Goal: Information Seeking & Learning: Learn about a topic

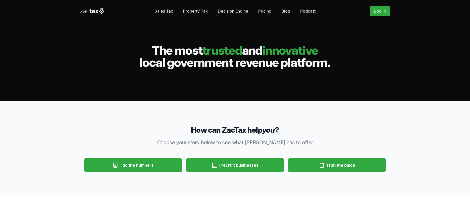
click at [197, 11] on link "Property Tax" at bounding box center [195, 11] width 25 height 10
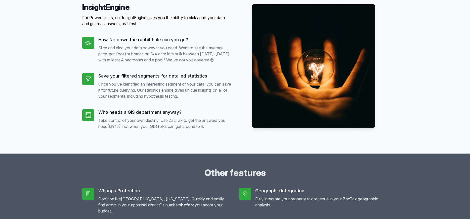
scroll to position [410, 0]
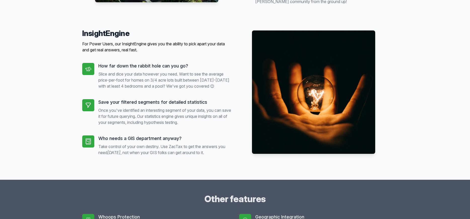
click at [201, 42] on p "For Power Users, our InsightEngine gives you the ability to pick apart your dat…" at bounding box center [156, 47] width 149 height 12
click at [197, 72] on p "Slice and dice your data however you need. Want to see the average price-per-fo…" at bounding box center [164, 80] width 133 height 18
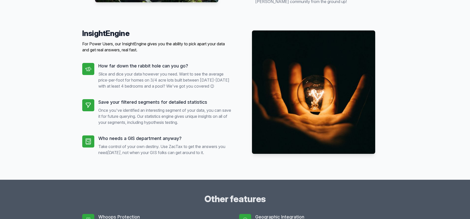
click at [197, 72] on p "Slice and dice your data however you need. Want to see the average price-per-fo…" at bounding box center [164, 80] width 133 height 18
click at [196, 90] on ul "How far down the rabbit hole can you go? Slice and dice your data however you n…" at bounding box center [156, 109] width 149 height 92
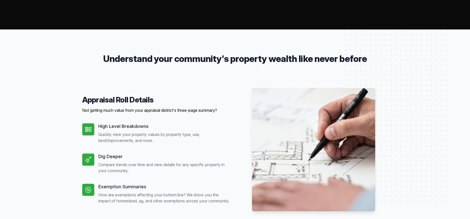
scroll to position [51, 0]
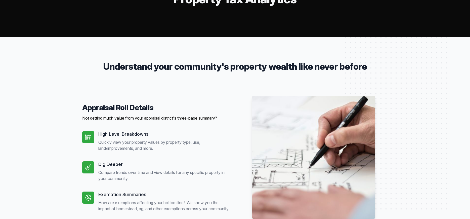
click at [141, 139] on p "Quickly view your property values by property type, use, land/improvements, and…" at bounding box center [164, 145] width 133 height 12
click at [155, 143] on p "Quickly view your property values by property type, use, land/improvements, and…" at bounding box center [164, 145] width 133 height 12
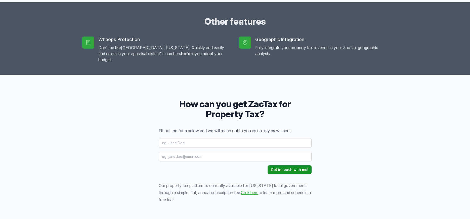
scroll to position [615, 0]
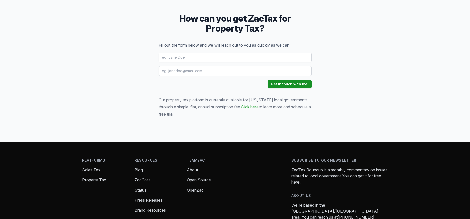
drag, startPoint x: 139, startPoint y: 96, endPoint x: 145, endPoint y: 114, distance: 19.5
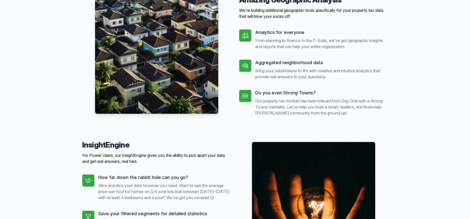
scroll to position [0, 0]
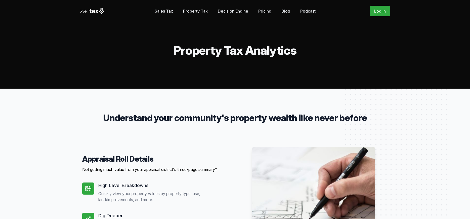
drag, startPoint x: 219, startPoint y: 63, endPoint x: 225, endPoint y: 19, distance: 44.4
click at [163, 11] on link "Sales Tax" at bounding box center [164, 11] width 18 height 10
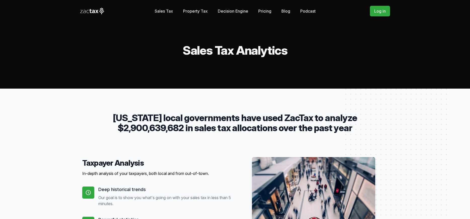
drag, startPoint x: 352, startPoint y: 81, endPoint x: 348, endPoint y: 25, distance: 56.4
click at [244, 11] on link "Decision Engine" at bounding box center [233, 11] width 30 height 10
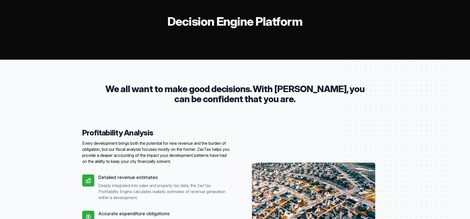
scroll to position [77, 0]
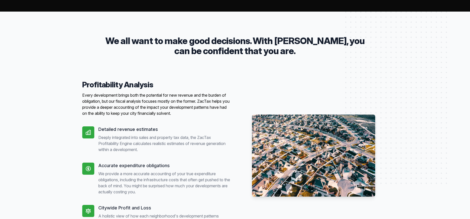
click at [188, 109] on p "Every development brings both the potential for new revenue and the burden of o…" at bounding box center [156, 104] width 149 height 24
click at [188, 118] on div "Profitability Analysis Every development brings both the potential for new reve…" at bounding box center [156, 155] width 149 height 151
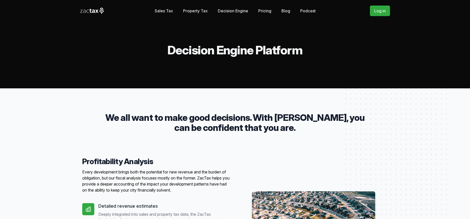
scroll to position [0, 0]
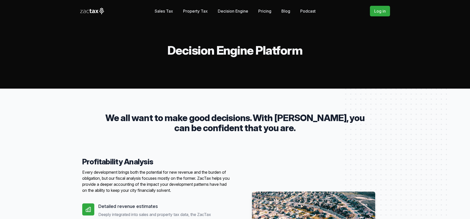
click at [267, 13] on link "Pricing" at bounding box center [264, 11] width 13 height 10
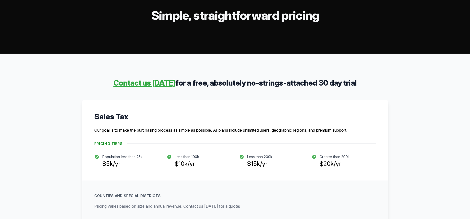
scroll to position [77, 0]
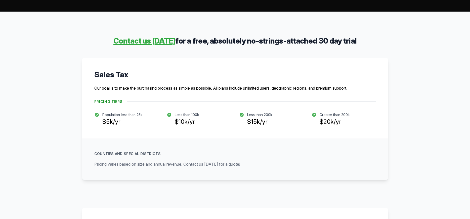
click at [188, 113] on p "Less than 100k" at bounding box center [187, 114] width 24 height 5
click at [206, 124] on li "Less than 100k $10k/yr" at bounding box center [199, 119] width 64 height 14
drag, startPoint x: 197, startPoint y: 121, endPoint x: 180, endPoint y: 114, distance: 18.3
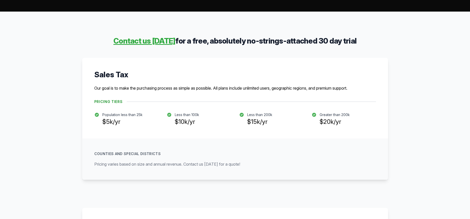
click at [180, 114] on div "Less than 100k $10k/yr" at bounding box center [187, 119] width 24 height 14
click at [181, 129] on div "Sales Tax Our goal is to make the purchasing process as simple as possible. All…" at bounding box center [235, 98] width 306 height 80
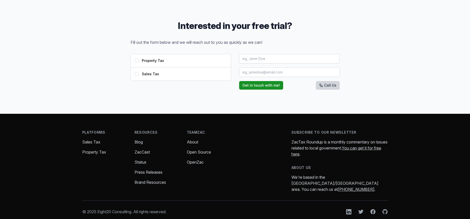
scroll to position [556, 0]
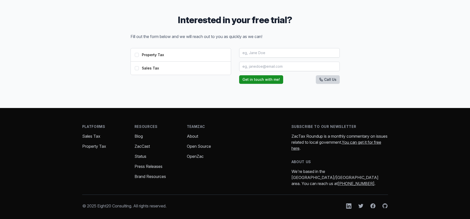
click at [138, 137] on link "Blog" at bounding box center [138, 135] width 8 height 5
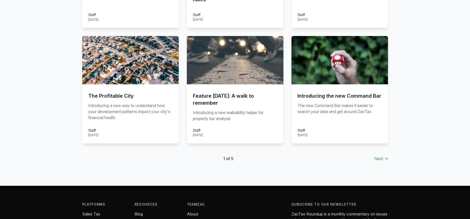
scroll to position [308, 0]
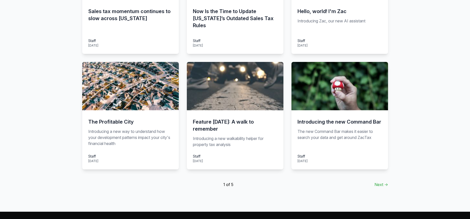
click at [382, 184] on link "Next →" at bounding box center [381, 184] width 14 height 6
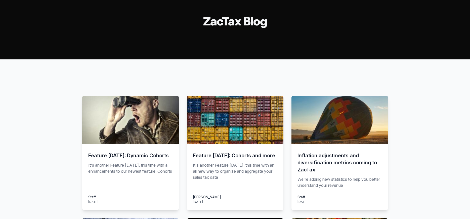
scroll to position [51, 0]
